Goal: Ask a question

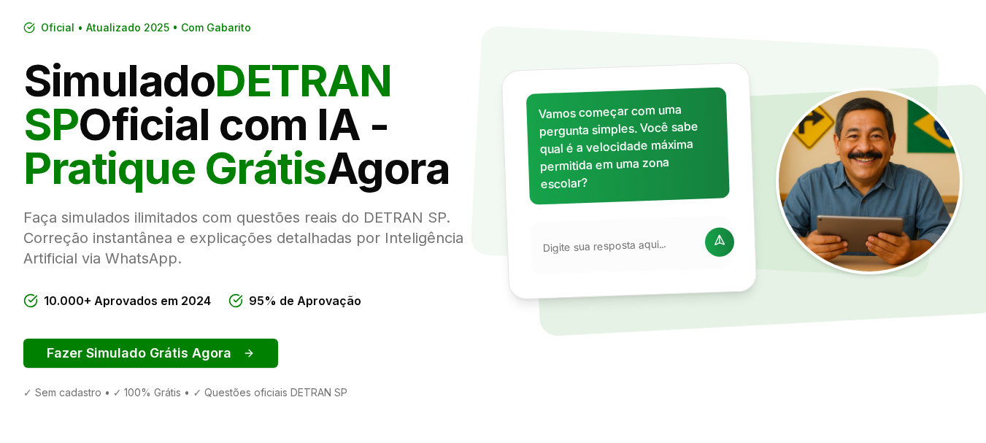
scroll to position [146, 0]
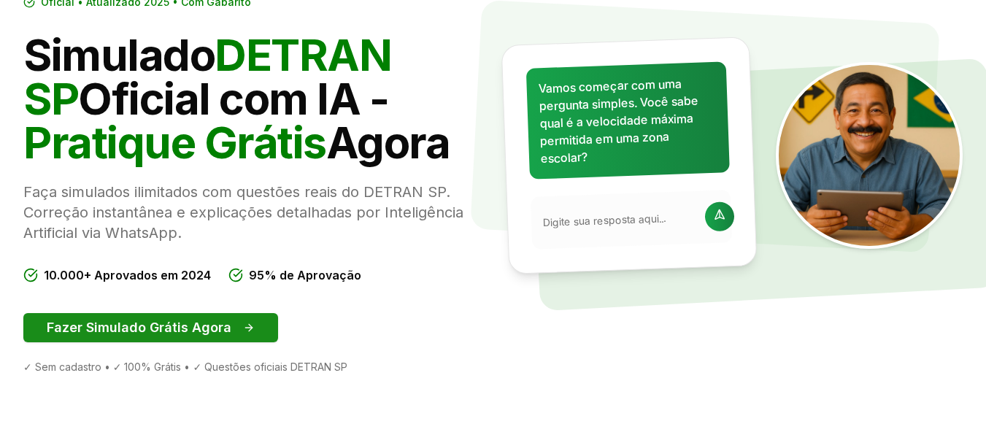
click at [171, 332] on button "Fazer Simulado Grátis Agora" at bounding box center [150, 327] width 255 height 29
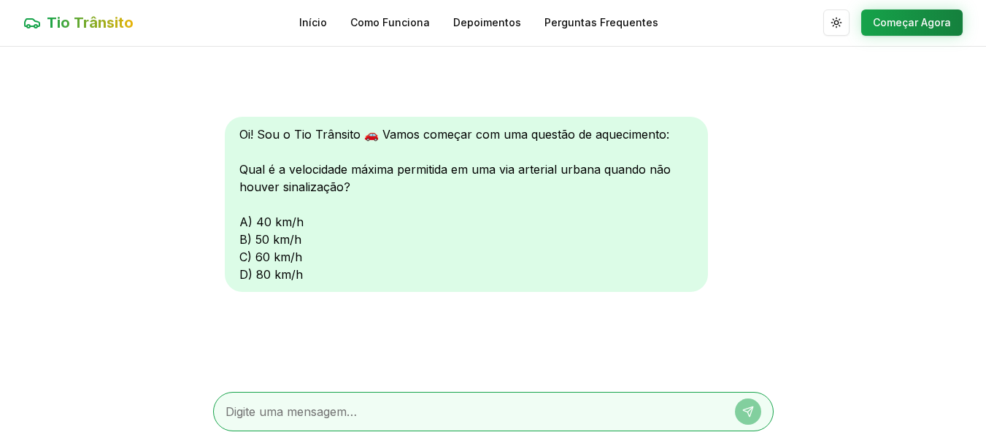
click at [290, 398] on div at bounding box center [493, 411] width 560 height 39
drag, startPoint x: 284, startPoint y: 406, endPoint x: 282, endPoint y: 417, distance: 11.3
click at [284, 406] on textarea at bounding box center [472, 412] width 495 height 18
type textarea "c"
click at [743, 405] on button at bounding box center [748, 411] width 26 height 26
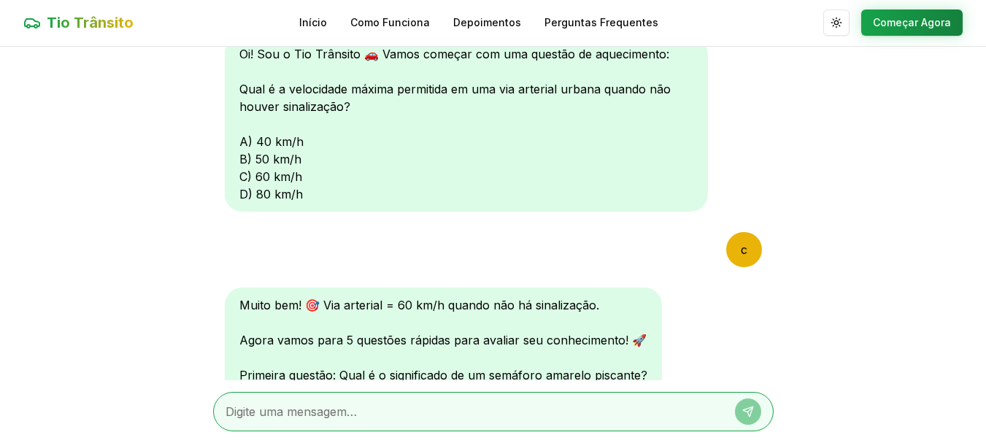
scroll to position [230, 0]
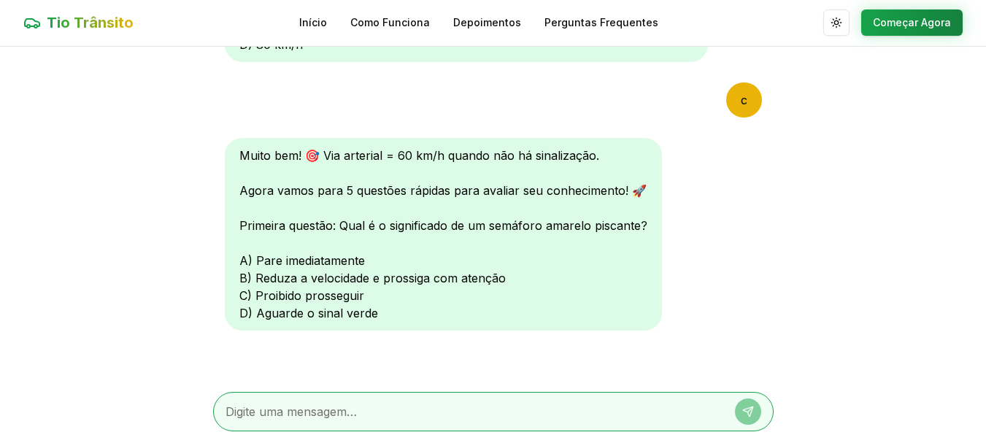
click at [339, 407] on textarea at bounding box center [472, 412] width 495 height 18
type textarea "b"
click at [737, 410] on button at bounding box center [748, 411] width 26 height 26
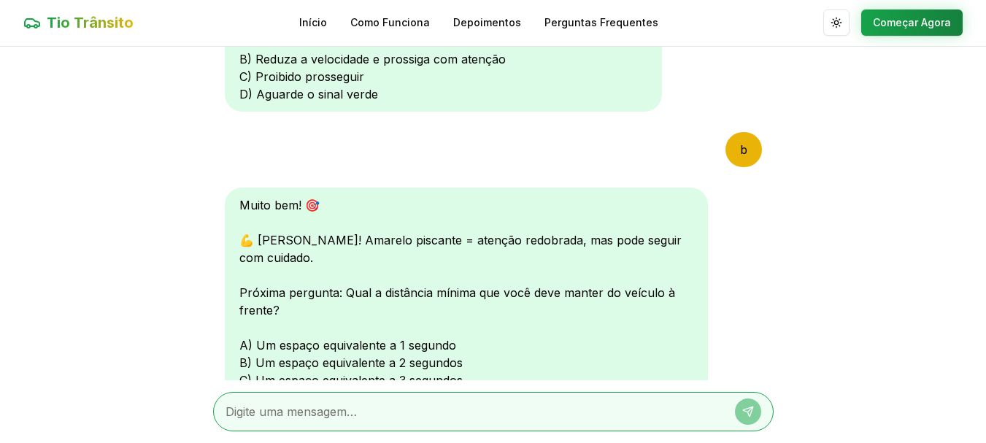
scroll to position [244, 0]
